Goal: Task Accomplishment & Management: Complete application form

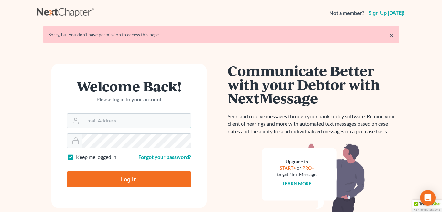
type input "dschena@houstonroderman.com"
click at [128, 178] on input "Log In" at bounding box center [129, 180] width 124 height 16
type input "Thinking..."
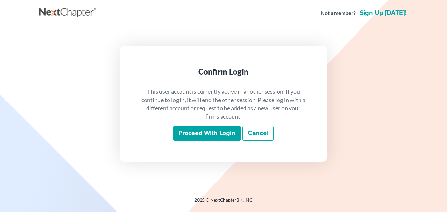
click at [208, 133] on input "Proceed with login" at bounding box center [206, 133] width 67 height 15
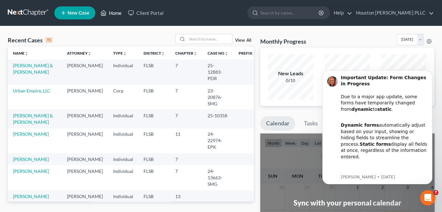
click at [115, 12] on link "Home" at bounding box center [111, 13] width 28 height 12
click at [431, 73] on icon "Dismiss notification" at bounding box center [431, 72] width 2 height 2
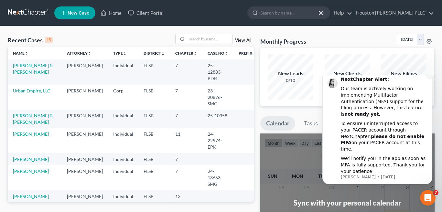
click at [431, 75] on icon "Dismiss notification" at bounding box center [431, 74] width 2 height 2
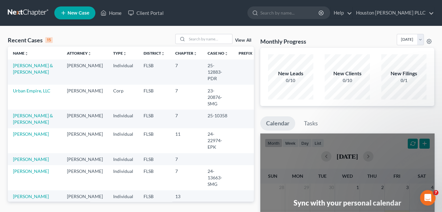
click at [348, 75] on div "New Clients" at bounding box center [347, 73] width 45 height 7
click at [66, 13] on icon at bounding box center [64, 13] width 6 height 8
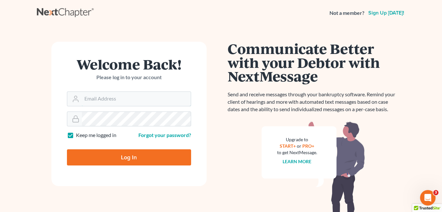
type input "[EMAIL_ADDRESS][DOMAIN_NAME]"
click at [116, 157] on input "Log In" at bounding box center [129, 158] width 124 height 16
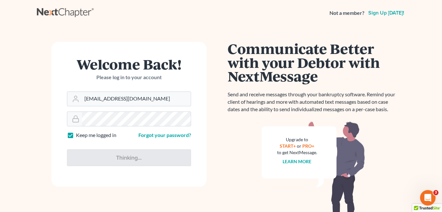
type input "Thinking..."
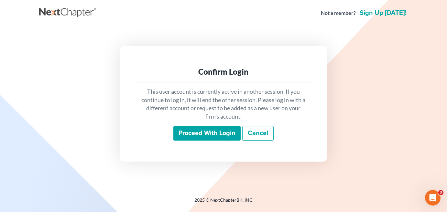
click at [220, 131] on input "Proceed with login" at bounding box center [206, 133] width 67 height 15
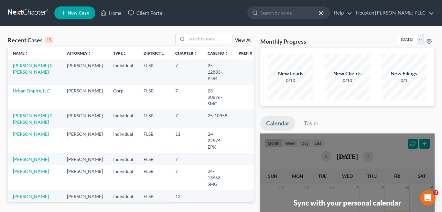
click at [65, 12] on icon at bounding box center [64, 13] width 6 height 8
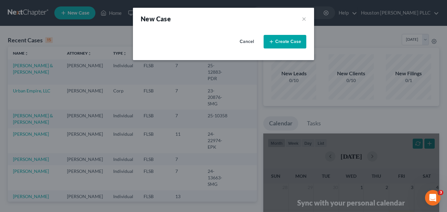
select select "17"
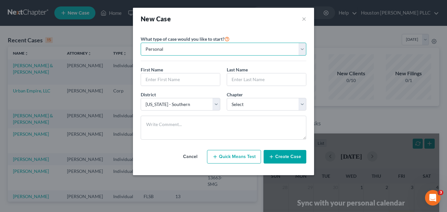
click at [176, 49] on select "Personal Business" at bounding box center [224, 49] width 166 height 13
click at [141, 43] on select "Personal Business" at bounding box center [224, 49] width 166 height 13
click at [177, 81] on input "text" at bounding box center [180, 79] width 79 height 12
click at [171, 77] on input "text" at bounding box center [180, 79] width 79 height 12
type input "STEPHEN"
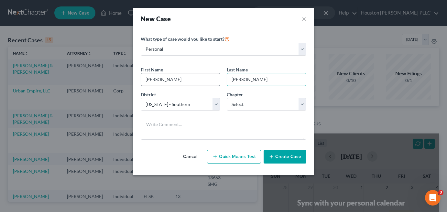
type input "ZADRICK"
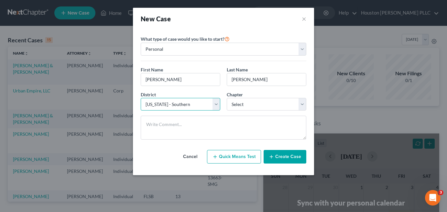
click at [173, 105] on select "Select Alabama - Middle Alabama - Northern Alabama - Southern Alaska Arizona Ar…" at bounding box center [181, 104] width 80 height 13
click at [141, 98] on select "Select Alabama - Middle Alabama - Northern Alabama - Southern Alaska Arizona Ar…" at bounding box center [181, 104] width 80 height 13
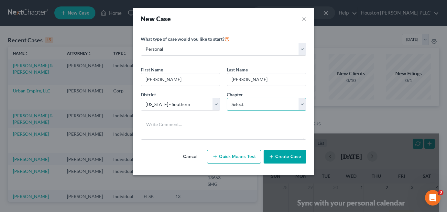
click at [255, 103] on select "Select 7 11 12 13" at bounding box center [267, 104] width 80 height 13
select select "1"
click at [227, 98] on select "Select 7 11 12 13" at bounding box center [267, 104] width 80 height 13
click at [282, 155] on button "Create Case" at bounding box center [285, 157] width 43 height 14
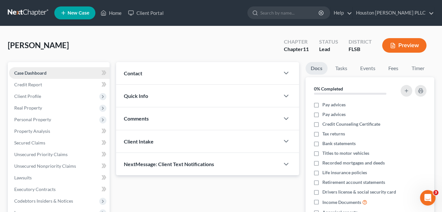
click at [34, 74] on span "Case Dashboard" at bounding box center [30, 73] width 32 height 6
click at [28, 96] on span "Client Profile" at bounding box center [27, 97] width 27 height 6
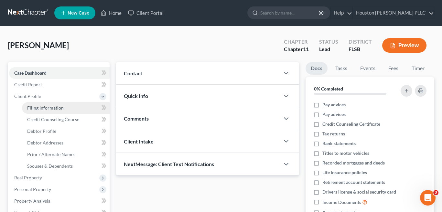
click at [41, 107] on span "Filing Information" at bounding box center [45, 108] width 37 height 6
select select "1"
select select "0"
select select "1"
select select "17"
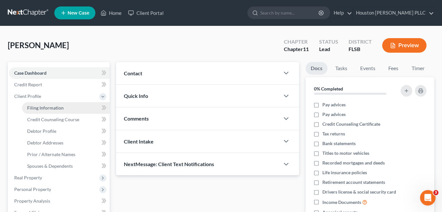
select select "9"
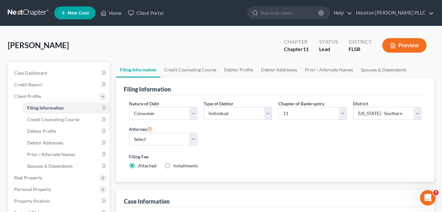
scroll to position [32, 0]
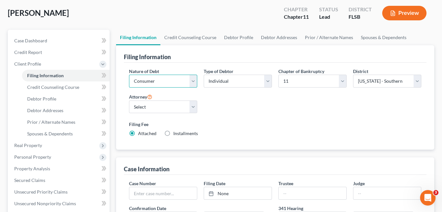
click at [194, 82] on select "Select Business Consumer Other" at bounding box center [163, 81] width 68 height 13
select select "0"
click at [129, 75] on select "Select Business Consumer Other" at bounding box center [163, 81] width 68 height 13
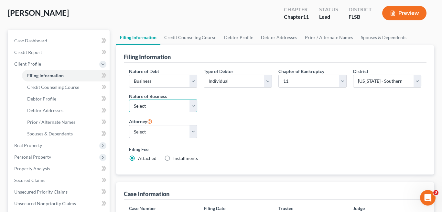
click at [173, 107] on select "Select Clearing Bank Commodity Broker Health Care Business Other Railroad Singl…" at bounding box center [163, 106] width 68 height 13
select select "3"
click at [129, 100] on select "Select Clearing Bank Commodity Broker Health Care Business Other Railroad Singl…" at bounding box center [163, 106] width 68 height 13
click at [157, 130] on select "Select Bart Houston - FLSB Deborah Schena - FLSB" at bounding box center [163, 131] width 68 height 13
select select "0"
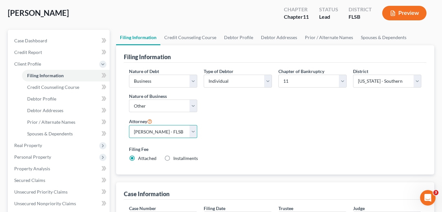
click at [129, 125] on select "Select Bart Houston - FLSB Deborah Schena - FLSB" at bounding box center [163, 131] width 68 height 13
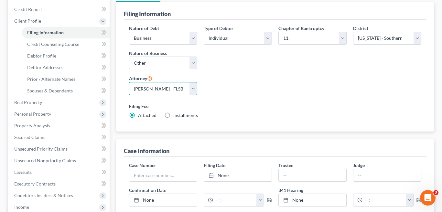
scroll to position [43, 0]
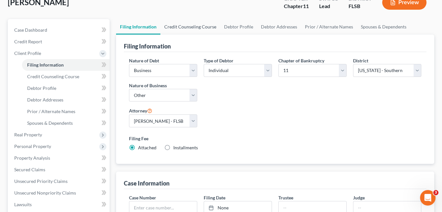
click at [189, 27] on link "Credit Counseling Course" at bounding box center [191, 27] width 60 height 16
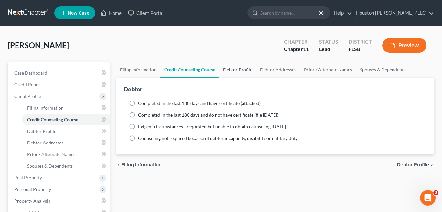
click at [233, 69] on link "Debtor Profile" at bounding box center [237, 70] width 37 height 16
select select "0"
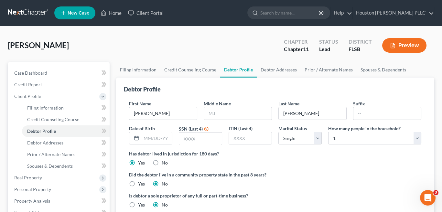
scroll to position [32, 0]
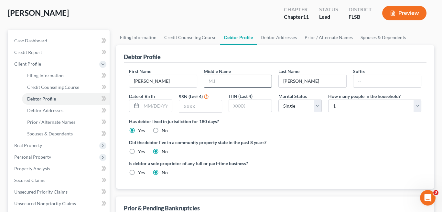
click at [217, 81] on input "text" at bounding box center [238, 81] width 68 height 12
click at [341, 148] on div "Did the debtor live in a community property state in the past 8 years? Yes No" at bounding box center [275, 147] width 293 height 16
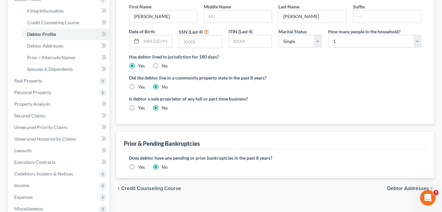
scroll to position [129, 0]
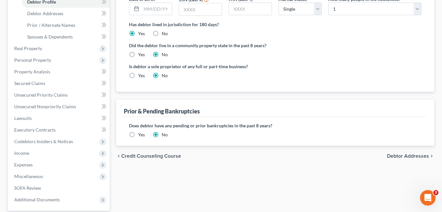
click at [416, 154] on span "Debtor Addresses" at bounding box center [408, 156] width 42 height 5
select select "0"
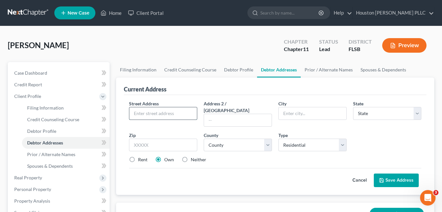
click at [138, 115] on input "text" at bounding box center [163, 113] width 68 height 12
click at [150, 110] on input "text" at bounding box center [163, 113] width 68 height 12
type input "1717 NORTH BAY SHORE DRIVE"
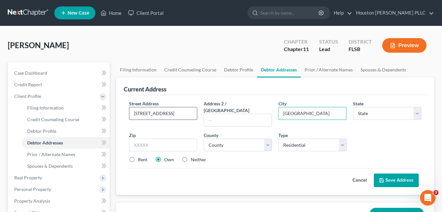
type input "MIAMI"
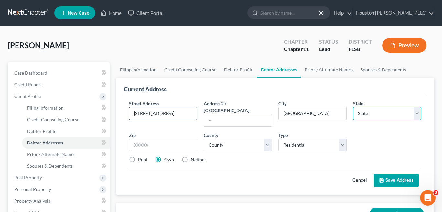
select select "9"
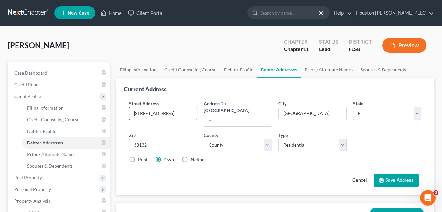
type input "33132"
type input "Miami"
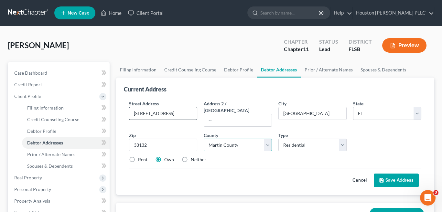
select select "42"
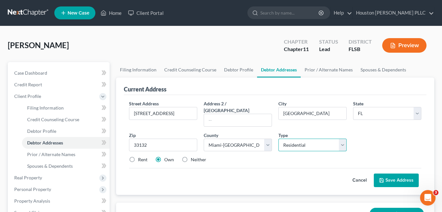
scroll to position [65, 0]
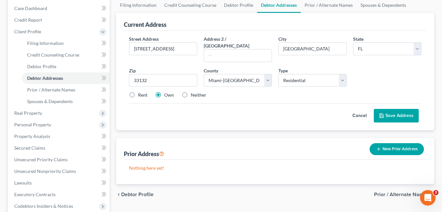
click at [400, 109] on button "Save Address" at bounding box center [396, 116] width 45 height 14
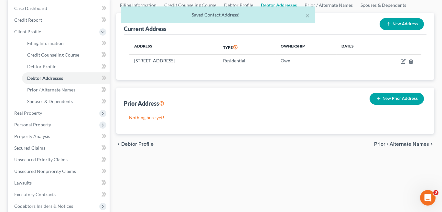
scroll to position [0, 0]
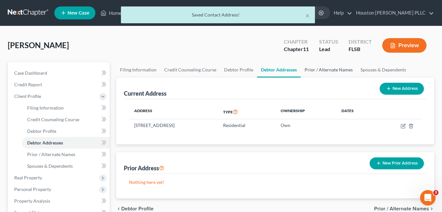
click at [327, 70] on link "Prior / Alternate Names" at bounding box center [329, 70] width 56 height 16
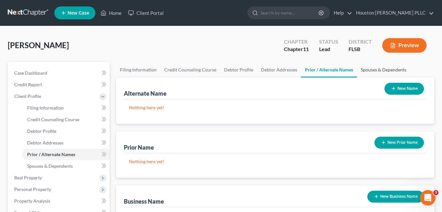
click at [381, 69] on link "Spouses & Dependents" at bounding box center [383, 70] width 53 height 16
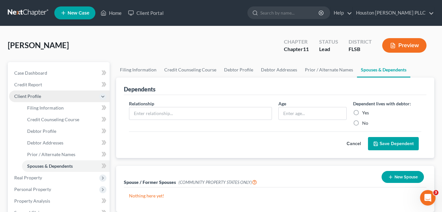
click at [17, 95] on span "Client Profile" at bounding box center [27, 97] width 27 height 6
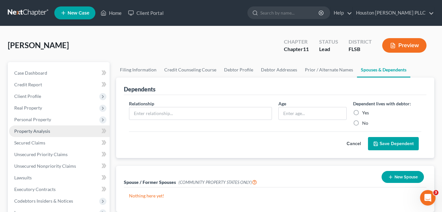
scroll to position [32, 0]
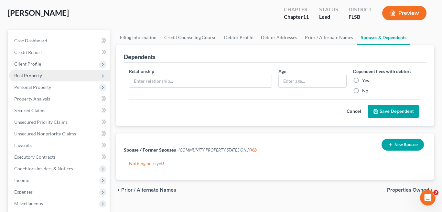
click at [33, 76] on span "Real Property" at bounding box center [28, 76] width 28 height 6
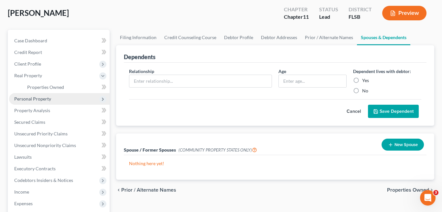
click at [25, 100] on span "Personal Property" at bounding box center [32, 99] width 37 height 6
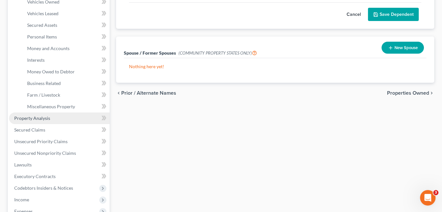
scroll to position [162, 0]
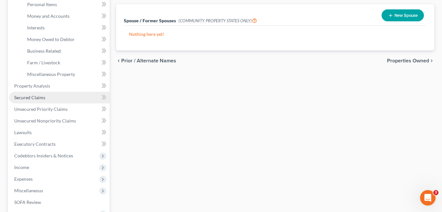
click at [32, 97] on span "Secured Claims" at bounding box center [29, 98] width 31 height 6
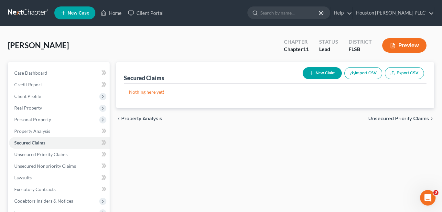
click at [323, 71] on button "New Claim" at bounding box center [322, 73] width 39 height 12
select select "0"
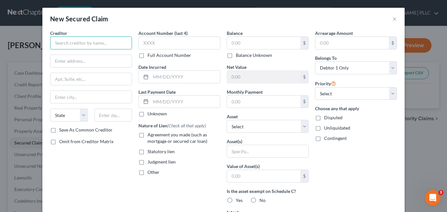
click at [57, 40] on input "text" at bounding box center [91, 43] width 82 height 13
paste input "Florida Residential Growth Fund, LLC"
type input "Florida Residential Growth Fund, LLC"
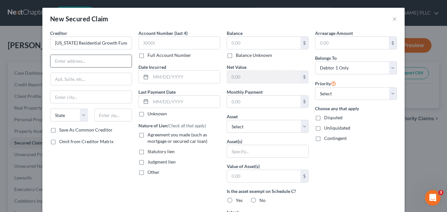
click at [73, 61] on input "text" at bounding box center [90, 61] width 81 height 12
type input "3760 SIXES ROAD"
type input "SUITE 126-253"
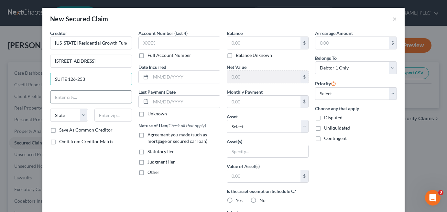
click at [63, 98] on input "text" at bounding box center [90, 97] width 81 height 12
type input "c"
type input "CANTON"
select select "10"
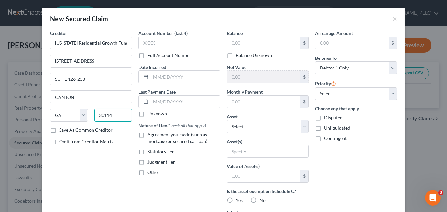
type input "30114"
type input "Canton"
click at [59, 130] on label "Save As Common Creditor" at bounding box center [85, 130] width 53 height 6
click at [62, 130] on input "Save As Common Creditor" at bounding box center [64, 129] width 4 height 4
checkbox input "true"
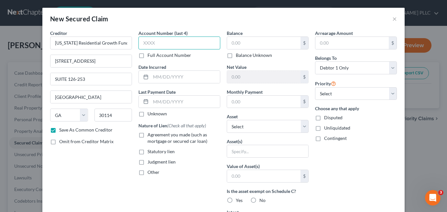
click at [157, 41] on input "text" at bounding box center [180, 43] width 82 height 13
click at [152, 76] on input "text" at bounding box center [185, 77] width 69 height 12
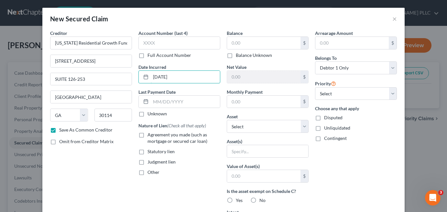
type input "01/31/2022"
click at [148, 135] on label "Agreement you made (such as mortgage or secured car loan)" at bounding box center [184, 138] width 73 height 13
click at [150, 135] on input "Agreement you made (such as mortgage or secured car loan)" at bounding box center [152, 134] width 4 height 4
checkbox input "true"
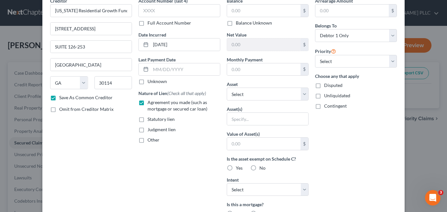
click at [148, 140] on label "Other" at bounding box center [154, 140] width 12 height 6
click at [150, 140] on input "Other" at bounding box center [152, 139] width 4 height 4
checkbox input "true"
click at [148, 102] on label "Agreement you made (such as mortgage or secured car loan)" at bounding box center [184, 105] width 73 height 13
click at [150, 102] on input "Agreement you made (such as mortgage or secured car loan)" at bounding box center [152, 101] width 4 height 4
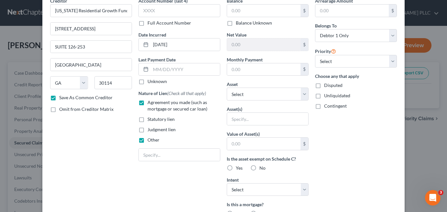
checkbox input "false"
click at [159, 158] on input "text" at bounding box center [179, 155] width 81 height 12
click at [163, 158] on input "LOAN" at bounding box center [179, 155] width 81 height 12
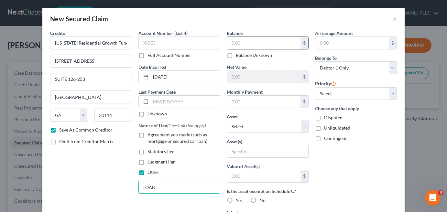
type input "LOAN"
click at [261, 44] on input "text" at bounding box center [263, 43] width 73 height 12
type input "625,000"
click at [231, 104] on input "text" at bounding box center [263, 102] width 73 height 12
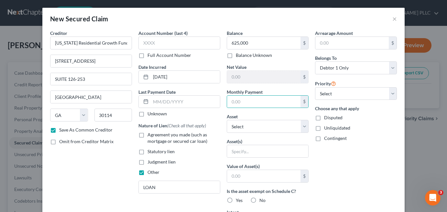
click at [349, 172] on div "Arrearage Amount $ Belongs To * Select Debtor 1 Only Debtor 2 Only Debtor 1 And…" at bounding box center [356, 174] width 88 height 289
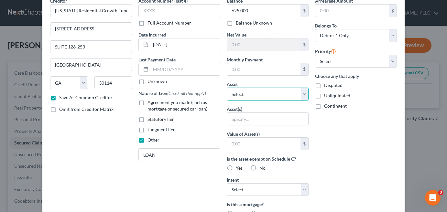
click at [240, 95] on select "Select Other Multiple Assets 1717 NORTH BAY SHORE DRIVE - $0.0" at bounding box center [268, 94] width 82 height 13
click at [227, 88] on select "Select Other Multiple Assets 1717 NORTH BAY SHORE DRIVE - $0.0" at bounding box center [268, 94] width 82 height 13
click at [233, 118] on input "text" at bounding box center [267, 119] width 81 height 12
paste input "Media Corp of America"
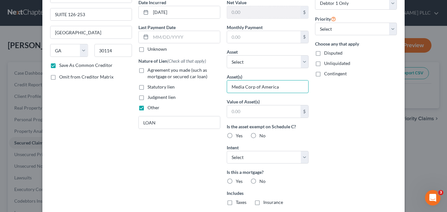
scroll to position [97, 0]
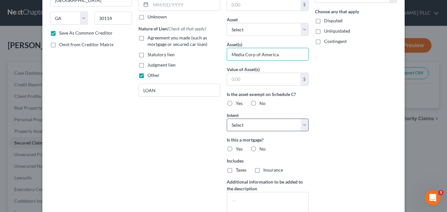
type input "Media Corp of America"
click at [304, 127] on select "Select Surrender Redeem Reaffirm Avoid Other" at bounding box center [268, 125] width 82 height 13
select select "4"
click at [227, 119] on select "Select Surrender Redeem Reaffirm Avoid Other" at bounding box center [268, 125] width 82 height 13
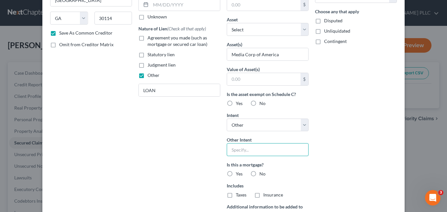
click at [232, 148] on input "text" at bounding box center [268, 149] width 82 height 13
click at [341, 153] on div "Arrearage Amount $ Belongs To * Select Debtor 1 Only Debtor 2 Only Debtor 1 And…" at bounding box center [356, 90] width 88 height 314
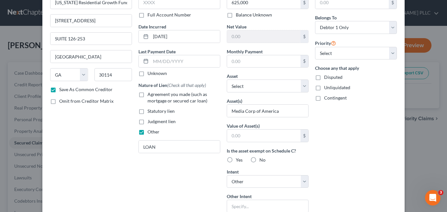
scroll to position [0, 0]
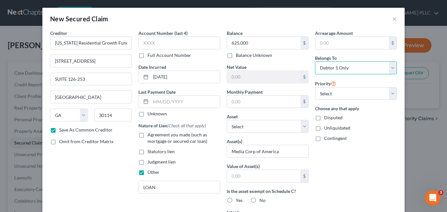
click at [390, 66] on select "Select Debtor 1 Only Debtor 2 Only Debtor 1 And Debtor 2 Only At Least One Of T…" at bounding box center [356, 67] width 82 height 13
select select "3"
click at [315, 61] on select "Select Debtor 1 Only Debtor 2 Only Debtor 1 And Debtor 2 Only At Least One Of T…" at bounding box center [356, 67] width 82 height 13
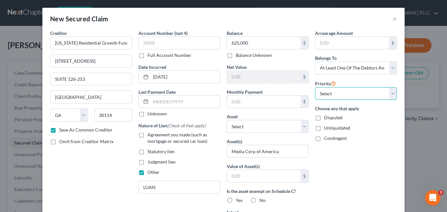
click at [360, 97] on select "Select 1st 2nd 3rd 4th 5th 6th 7th 8th 9th 10th 11th 12th 13th 14th 15th 16th 1…" at bounding box center [356, 93] width 82 height 13
click at [324, 118] on label "Disputed" at bounding box center [333, 118] width 18 height 6
click at [327, 118] on input "Disputed" at bounding box center [329, 117] width 4 height 4
checkbox input "true"
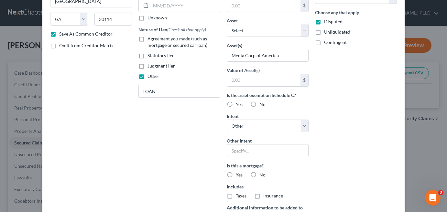
scroll to position [170, 0]
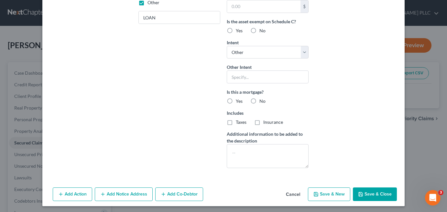
click at [374, 194] on button "Save & Close" at bounding box center [375, 195] width 44 height 14
checkbox input "false"
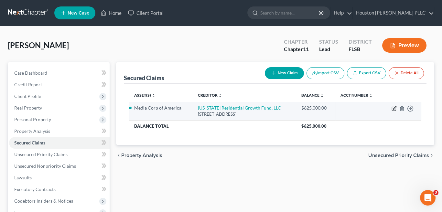
click at [393, 108] on icon "button" at bounding box center [394, 108] width 5 height 5
select select "10"
select select "0"
select select "4"
select select "3"
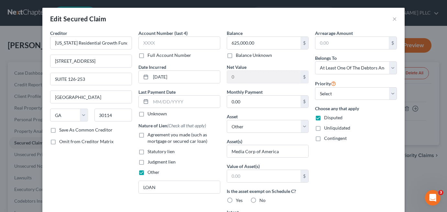
scroll to position [32, 0]
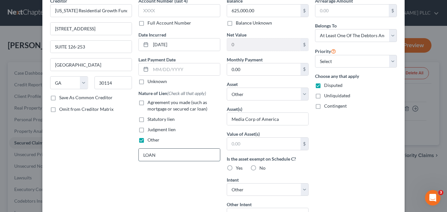
click at [174, 156] on input "LOAN" at bounding box center [179, 155] width 81 height 12
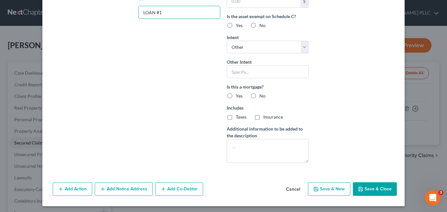
type input "LOAN #1"
click at [372, 189] on button "Save & Close" at bounding box center [375, 190] width 44 height 14
select select
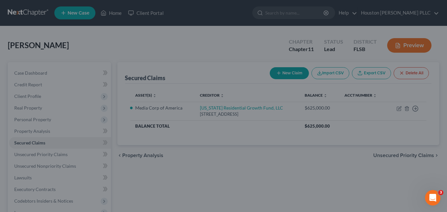
scroll to position [105, 0]
type input "0"
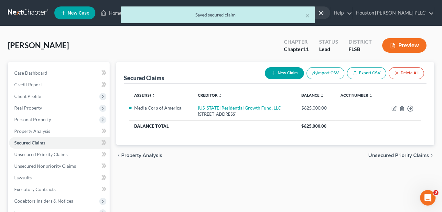
click at [278, 72] on button "New Claim" at bounding box center [284, 73] width 39 height 12
select select "0"
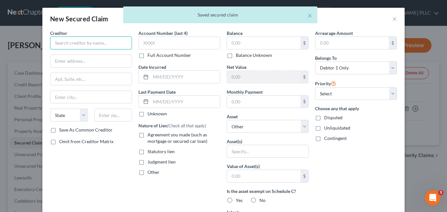
click at [65, 42] on input "text" at bounding box center [91, 43] width 82 height 13
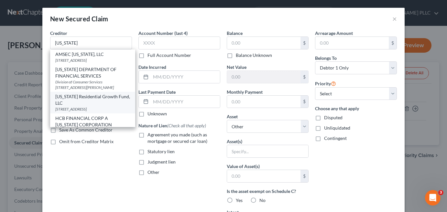
click at [57, 106] on div "Florida Residential Growth Fund, LLC" at bounding box center [92, 100] width 75 height 13
type input "Florida Residential Growth Fund, LLC"
type input "3760 SIXES ROAD"
type input "SUITE 126-253"
type input "Canton"
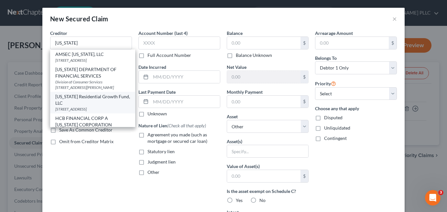
select select "10"
type input "30114"
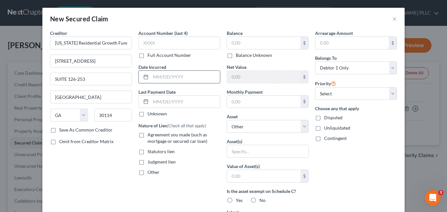
click at [162, 79] on input "text" at bounding box center [185, 77] width 69 height 12
type input "05/10/2022"
click at [148, 173] on label "Other" at bounding box center [154, 172] width 12 height 6
click at [150, 173] on input "Other" at bounding box center [152, 171] width 4 height 4
checkbox input "true"
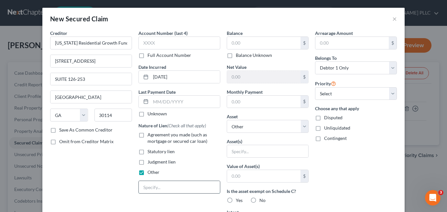
click at [148, 191] on input "text" at bounding box center [179, 187] width 81 height 12
type input "LOAN #2"
click at [245, 44] on input "text" at bounding box center [263, 43] width 73 height 12
type input "50,000"
click at [245, 127] on select "Select Other Multiple Assets 1717 NORTH BAY SHORE DRIVE - $0.0" at bounding box center [268, 126] width 82 height 13
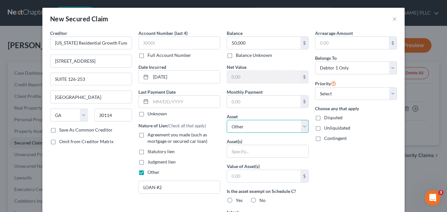
click at [227, 120] on select "Select Other Multiple Assets 1717 NORTH BAY SHORE DRIVE - $0.0" at bounding box center [268, 126] width 82 height 13
click at [243, 149] on input "text" at bounding box center [267, 151] width 81 height 12
click at [233, 150] on input "text" at bounding box center [267, 151] width 81 height 12
paste input "Media Corp of America"
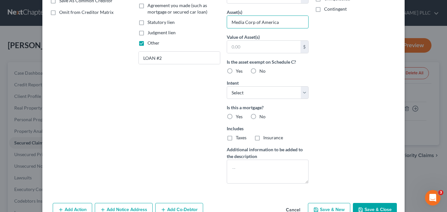
scroll to position [0, 0]
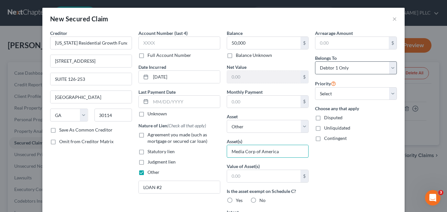
type input "Media Corp of America"
click at [388, 66] on select "Select Debtor 1 Only Debtor 2 Only Debtor 1 And Debtor 2 Only At Least One Of T…" at bounding box center [356, 67] width 82 height 13
select select "3"
click at [315, 61] on select "Select Debtor 1 Only Debtor 2 Only Debtor 1 And Debtor 2 Only At Least One Of T…" at bounding box center [356, 67] width 82 height 13
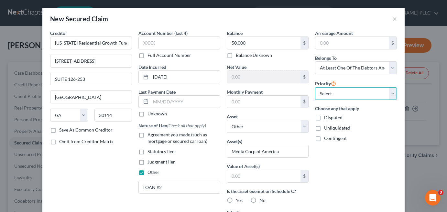
click at [318, 95] on select "Select 1st 2nd 3rd 4th 5th 6th 7th 8th 9th 10th 11th 12th 13th 14th 15th 16th 1…" at bounding box center [356, 93] width 82 height 13
click at [324, 117] on label "Disputed" at bounding box center [333, 118] width 18 height 6
click at [327, 117] on input "Disputed" at bounding box center [329, 117] width 4 height 4
checkbox input "true"
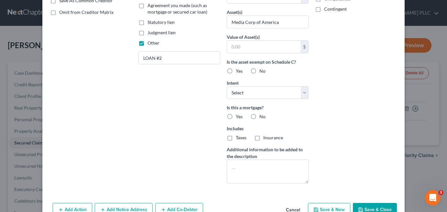
scroll to position [145, 0]
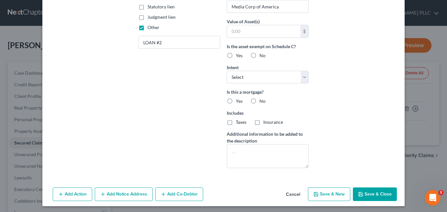
click at [375, 194] on button "Save & Close" at bounding box center [375, 195] width 44 height 14
select select
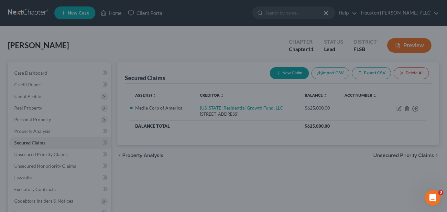
scroll to position [75, 0]
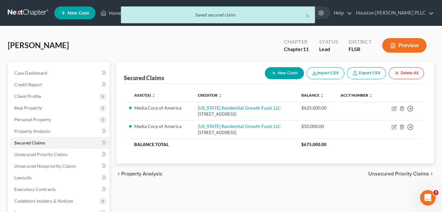
click at [290, 76] on button "New Claim" at bounding box center [284, 73] width 39 height 12
select select "0"
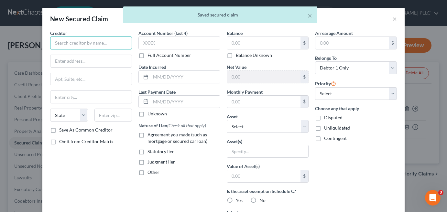
click at [58, 41] on input "text" at bounding box center [91, 43] width 82 height 13
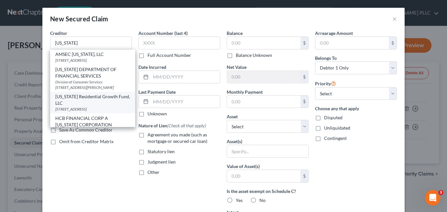
click at [82, 106] on div "Florida Residential Growth Fund, LLC" at bounding box center [92, 100] width 75 height 13
type input "Florida Residential Growth Fund, LLC"
type input "3760 SIXES ROAD"
type input "SUITE 126-253"
type input "Canton"
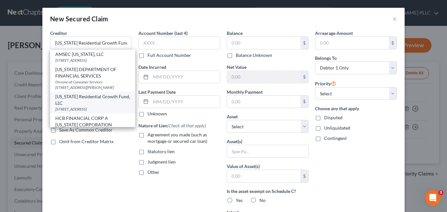
select select "10"
type input "30114"
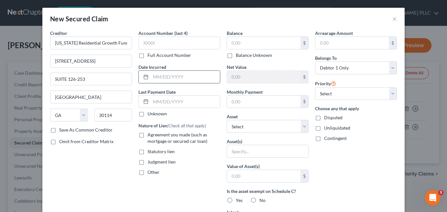
click at [158, 75] on input "text" at bounding box center [185, 77] width 69 height 12
type input "07/2/2022"
click at [148, 173] on label "Other" at bounding box center [154, 172] width 12 height 6
click at [150, 173] on input "Other" at bounding box center [152, 171] width 4 height 4
checkbox input "true"
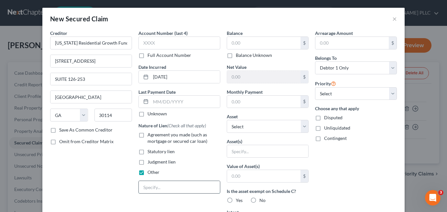
click at [147, 186] on input "text" at bounding box center [179, 187] width 81 height 12
type input "LOAN #3"
click at [233, 42] on input "text" at bounding box center [263, 43] width 73 height 12
type input "50,000"
click at [237, 128] on select "Select Other Multiple Assets 1717 NORTH BAY SHORE DRIVE - $0.0" at bounding box center [268, 126] width 82 height 13
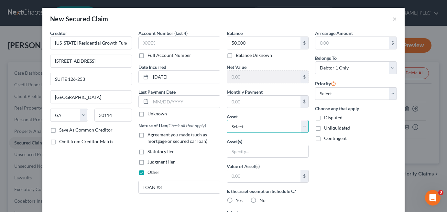
click at [227, 120] on select "Select Other Multiple Assets 1717 NORTH BAY SHORE DRIVE - $0.0" at bounding box center [268, 126] width 82 height 13
click at [250, 147] on input "text" at bounding box center [267, 151] width 81 height 12
click at [257, 157] on div "Asset(s)" at bounding box center [268, 148] width 82 height 20
click at [251, 151] on input "text" at bounding box center [267, 151] width 81 height 12
paste input "Media Corp of America"
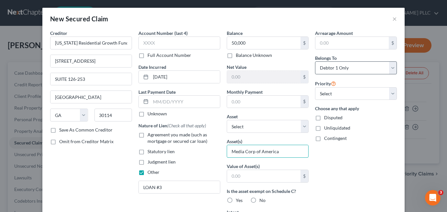
type input "Media Corp of America"
click at [326, 65] on select "Select Debtor 1 Only Debtor 2 Only Debtor 1 And Debtor 2 Only At Least One Of T…" at bounding box center [356, 67] width 82 height 13
select select "3"
click at [315, 61] on select "Select Debtor 1 Only Debtor 2 Only Debtor 1 And Debtor 2 Only At Least One Of T…" at bounding box center [356, 67] width 82 height 13
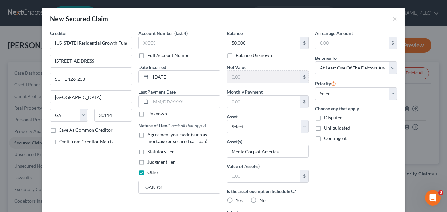
click at [324, 118] on label "Disputed" at bounding box center [333, 118] width 18 height 6
click at [327, 118] on input "Disputed" at bounding box center [329, 117] width 4 height 4
checkbox input "true"
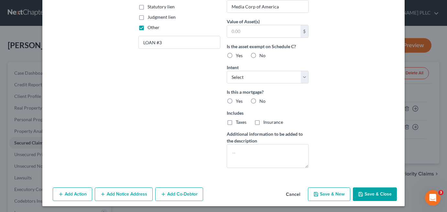
click at [372, 193] on button "Save & Close" at bounding box center [375, 195] width 44 height 14
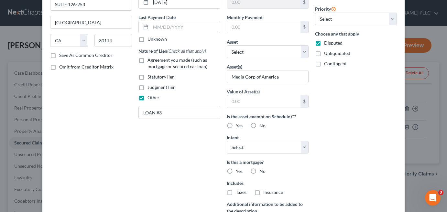
type input "50,000.00"
type input "0"
type input "0.00"
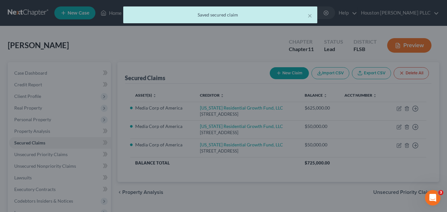
scroll to position [0, 0]
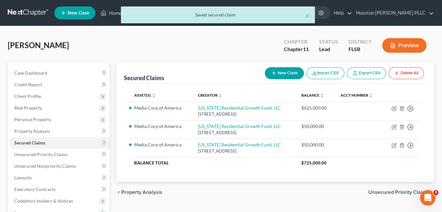
click at [275, 77] on button "New Claim" at bounding box center [284, 73] width 39 height 12
select select "0"
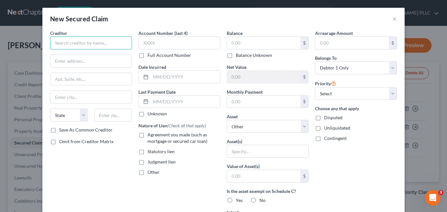
click at [54, 45] on input "text" at bounding box center [91, 43] width 82 height 13
click at [78, 47] on input "text" at bounding box center [91, 43] width 82 height 13
paste input "Benworth Capital Partners"
type input "Benworth Capital Partners"
click at [61, 60] on input "text" at bounding box center [90, 61] width 81 height 12
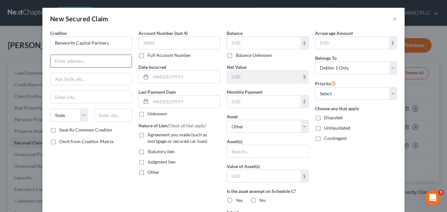
paste input "700 BILTMORE WAY"
type input "700 BILTMORE WAY"
click at [87, 79] on input "text" at bounding box center [90, 79] width 81 height 12
paste input "STE C-1"
type input "STE C-1"
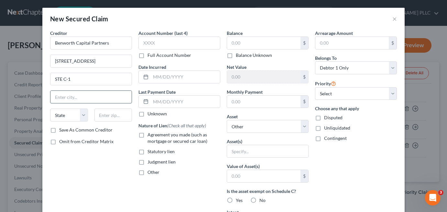
click at [65, 95] on input "text" at bounding box center [90, 97] width 81 height 12
paste input "CORAL GABLES"
type input "CORAL GABLES"
select select "9"
